Goal: Task Accomplishment & Management: Use online tool/utility

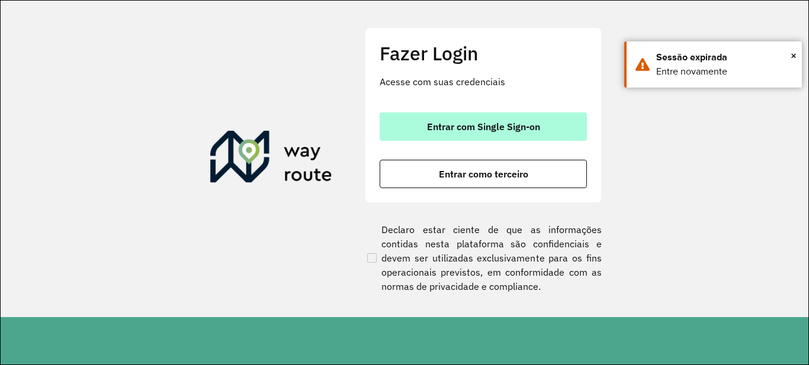
click at [460, 127] on span "Entrar com Single Sign-on" at bounding box center [483, 126] width 113 height 9
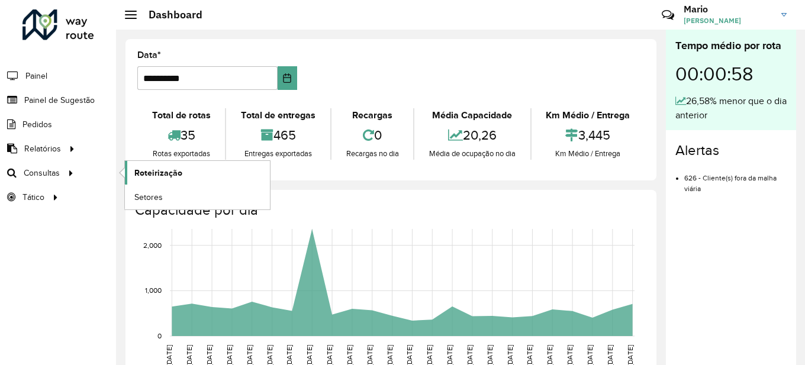
click at [160, 172] on span "Roteirização" at bounding box center [158, 173] width 48 height 12
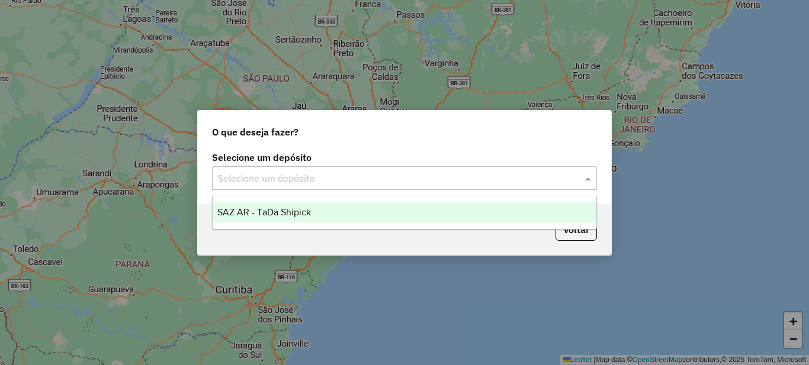
click at [340, 180] on input "text" at bounding box center [392, 179] width 349 height 14
click at [290, 204] on div "SAZ AR - TaDa Shipick" at bounding box center [405, 212] width 384 height 20
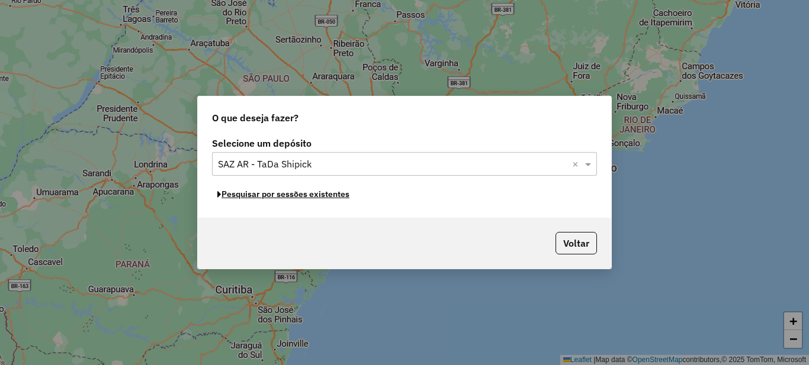
click at [309, 195] on button "Pesquisar por sessões existentes" at bounding box center [283, 194] width 143 height 18
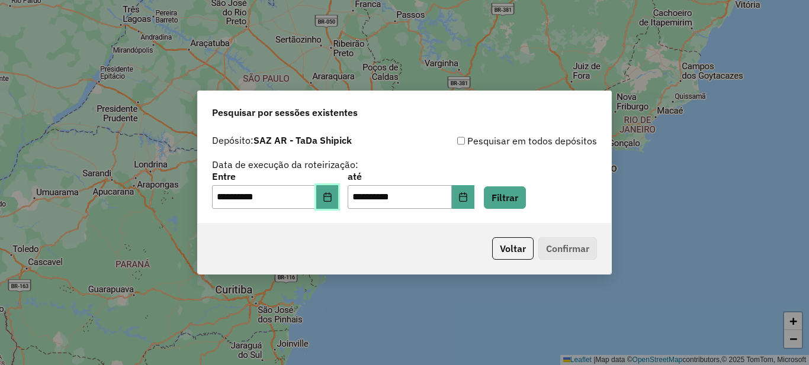
click at [330, 198] on icon "Choose Date" at bounding box center [327, 196] width 9 height 9
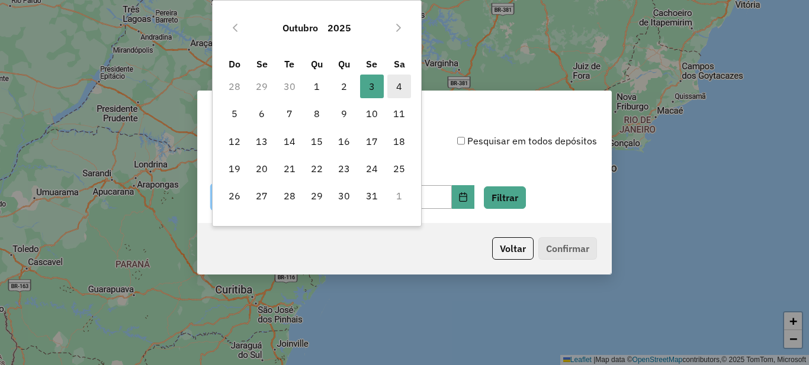
click at [403, 90] on span "4" at bounding box center [399, 87] width 24 height 24
type input "**********"
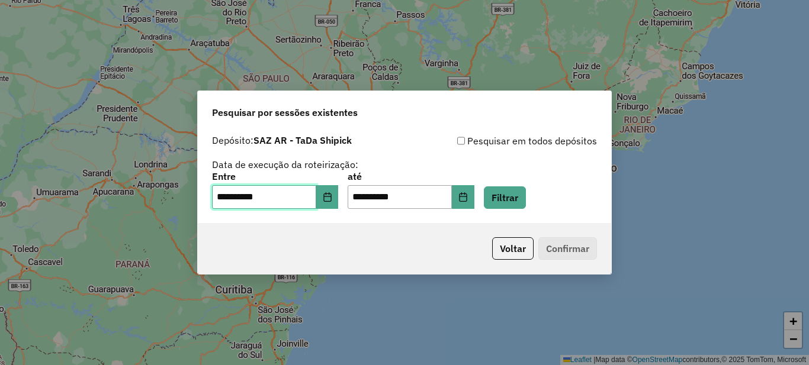
click at [403, 90] on span "4" at bounding box center [399, 87] width 24 height 24
click at [510, 196] on button "Filtrar" at bounding box center [505, 197] width 42 height 22
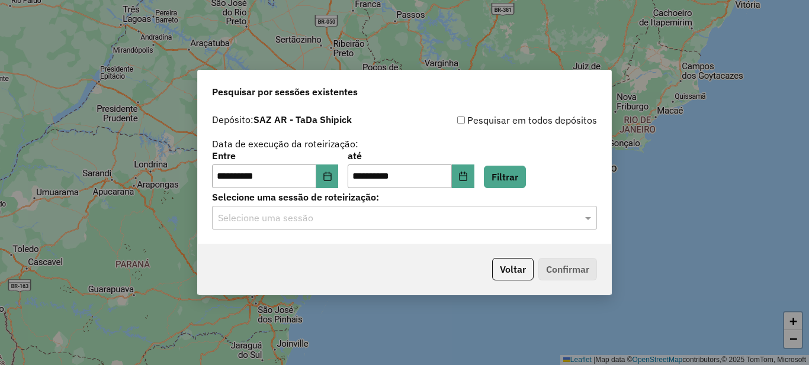
click at [433, 211] on input "text" at bounding box center [392, 218] width 349 height 14
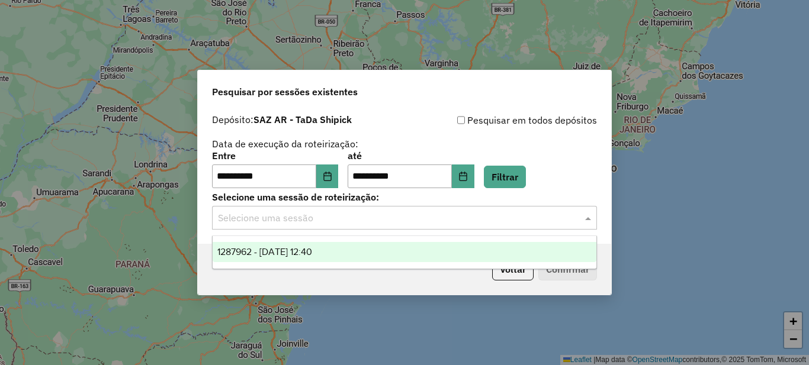
click at [285, 250] on span "1287962 - 04/10/2025 12:40" at bounding box center [264, 252] width 95 height 10
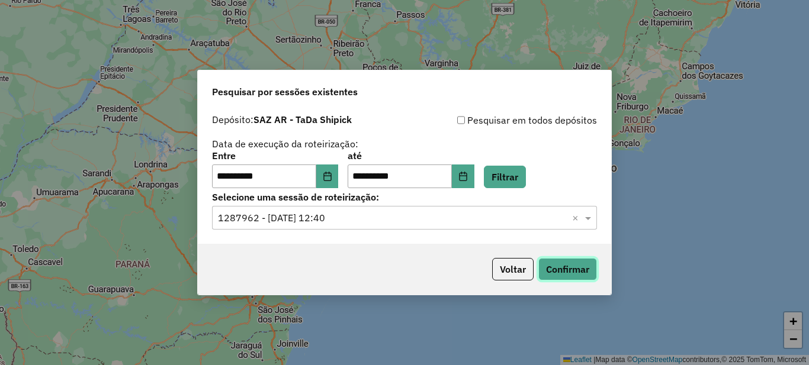
click at [545, 263] on button "Confirmar" at bounding box center [567, 269] width 59 height 22
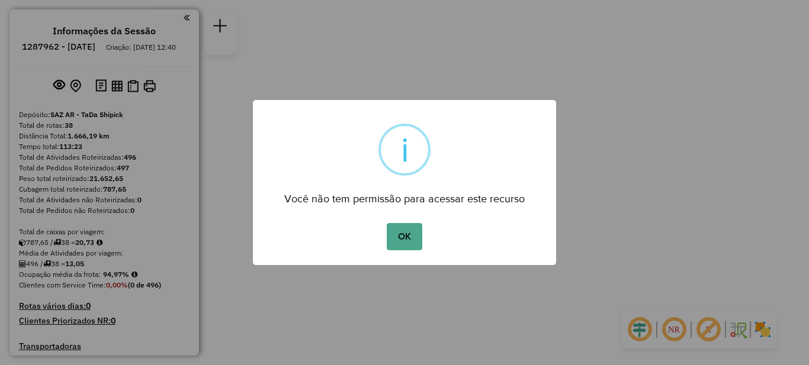
click at [402, 222] on div "OK No Cancel" at bounding box center [404, 236] width 303 height 33
click at [401, 230] on button "OK" at bounding box center [404, 236] width 35 height 27
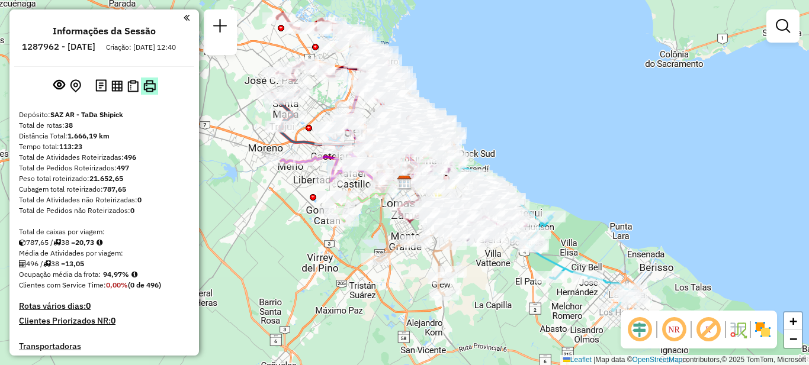
click at [147, 92] on img at bounding box center [149, 86] width 12 height 12
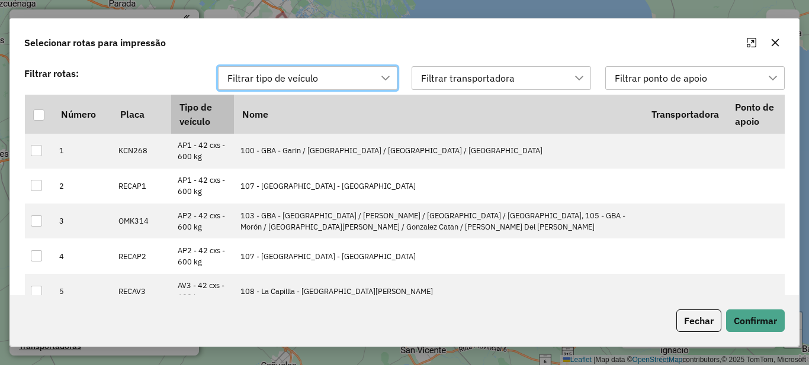
scroll to position [9, 54]
click at [39, 115] on div at bounding box center [38, 115] width 11 height 11
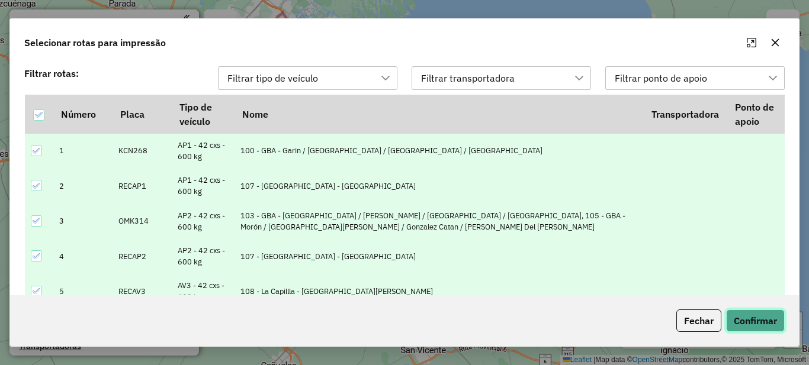
click at [764, 317] on button "Confirmar" at bounding box center [755, 321] width 59 height 22
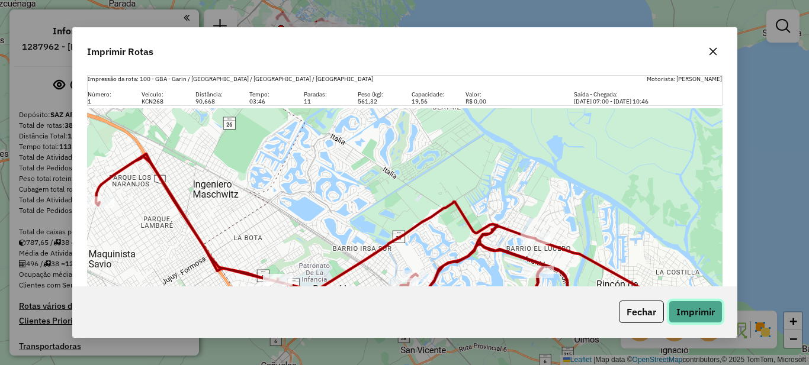
click at [694, 316] on button "Imprimir" at bounding box center [695, 312] width 54 height 22
click at [691, 306] on button "Imprimir" at bounding box center [695, 312] width 54 height 22
